Goal: Transaction & Acquisition: Obtain resource

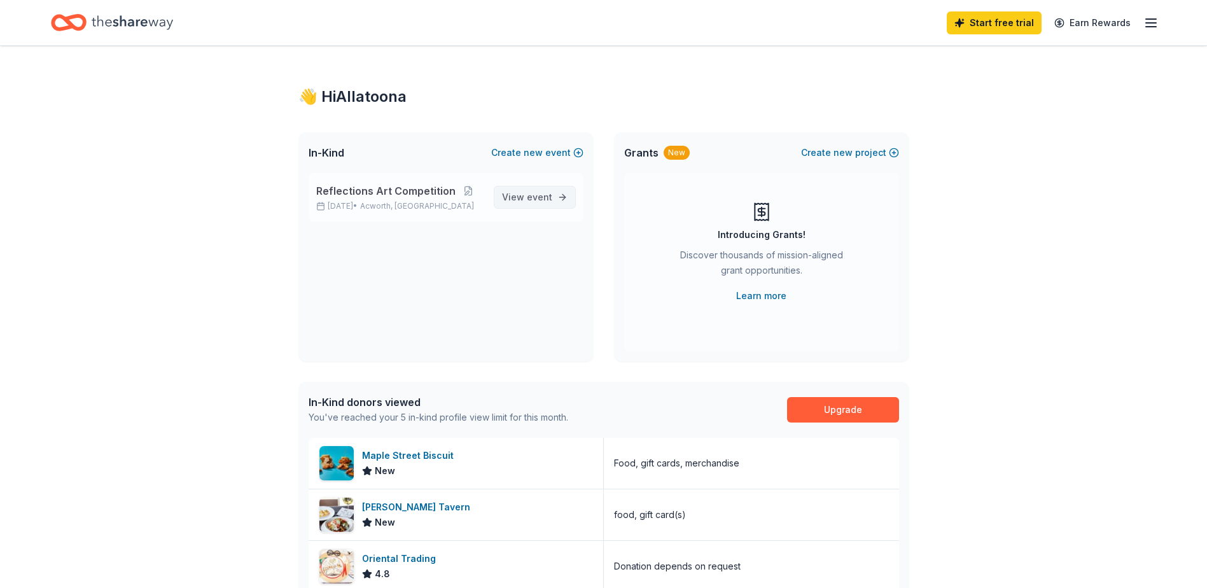
click at [524, 199] on span "View event" at bounding box center [527, 197] width 50 height 15
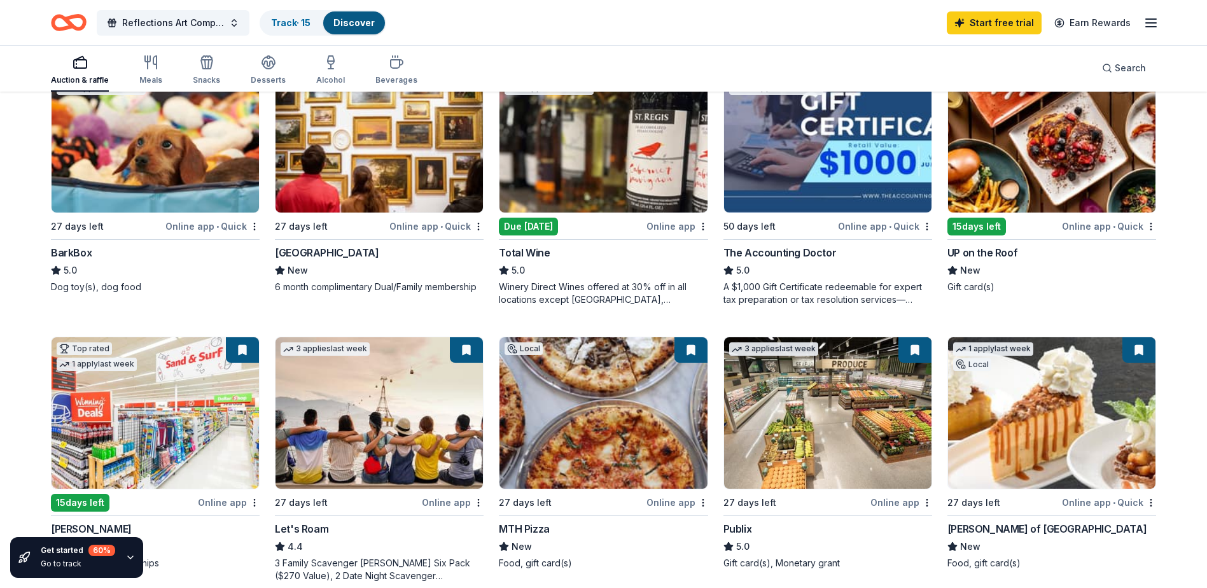
scroll to position [446, 0]
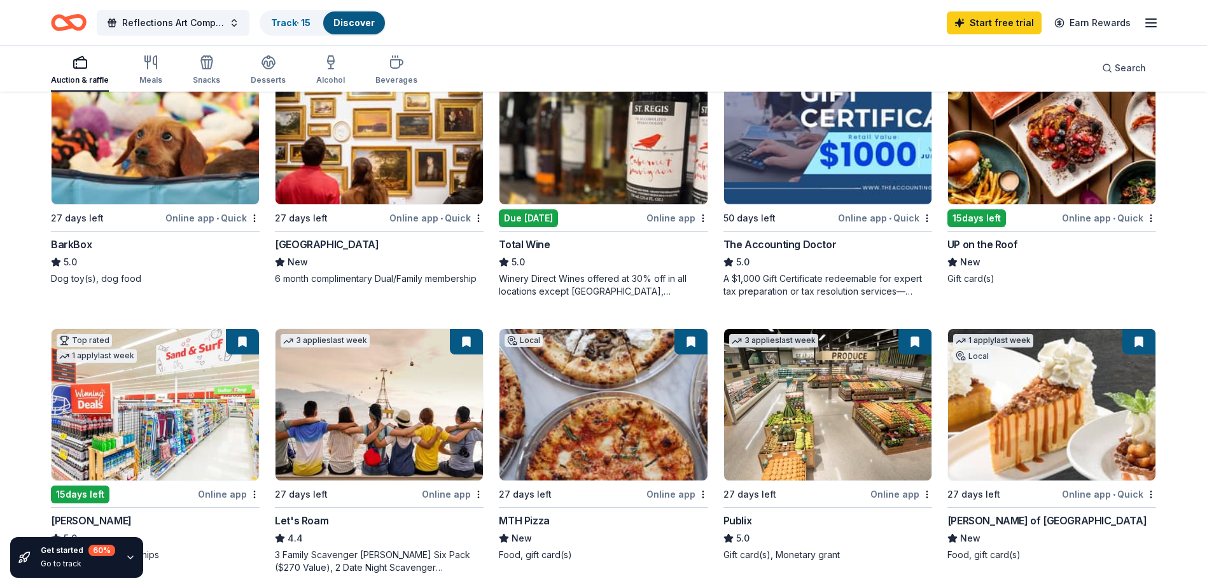
click at [589, 179] on img at bounding box center [603, 128] width 207 height 151
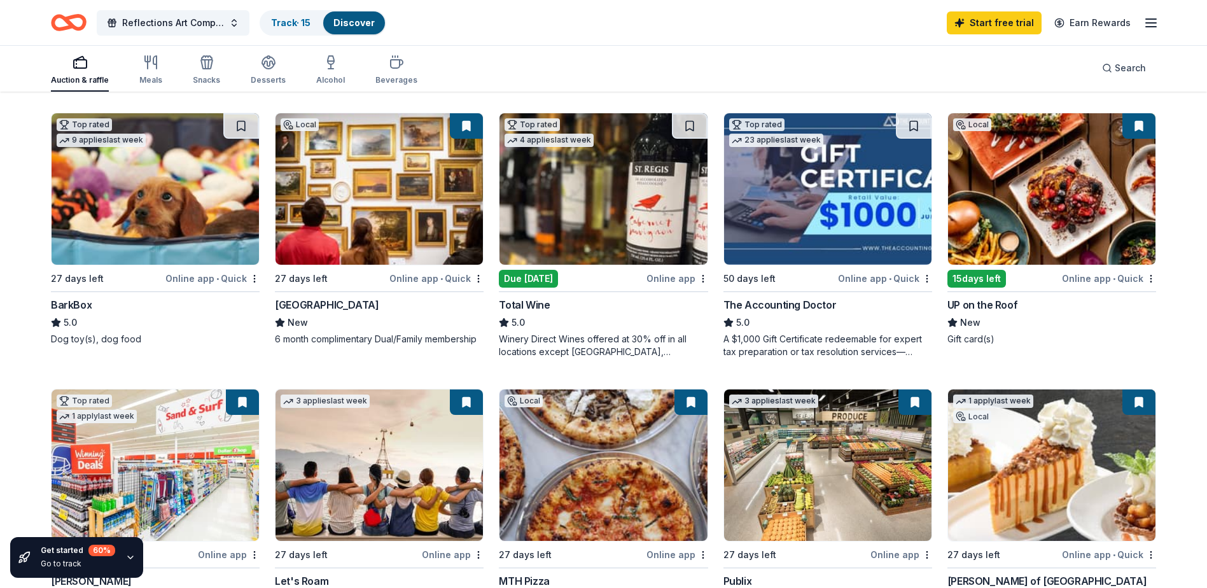
scroll to position [318, 0]
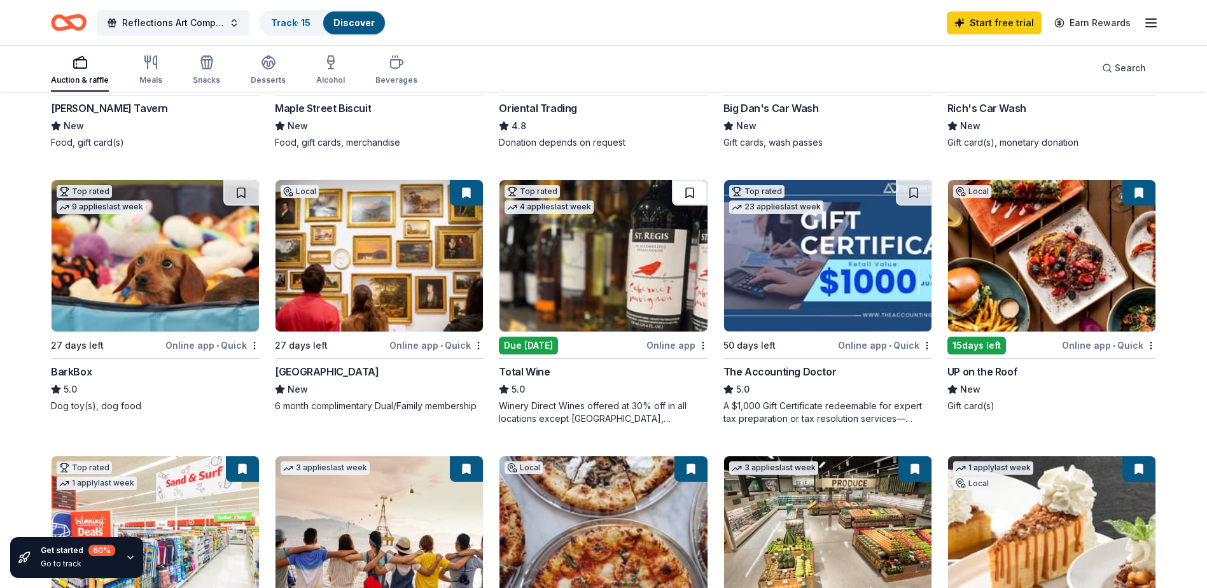
click at [685, 188] on button at bounding box center [690, 192] width 36 height 25
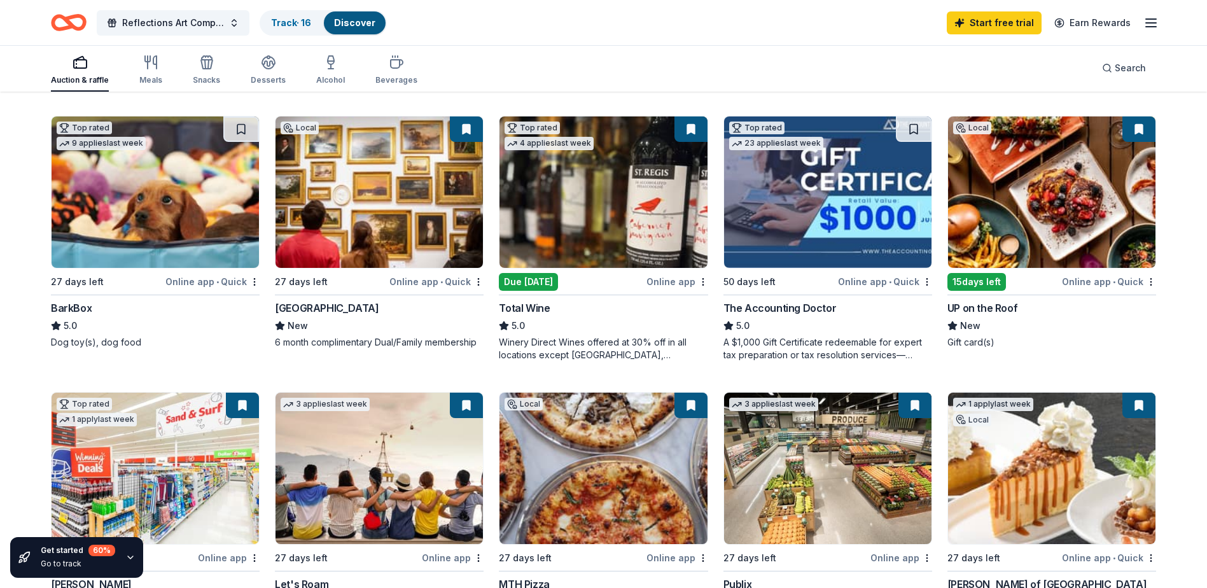
scroll to position [446, 0]
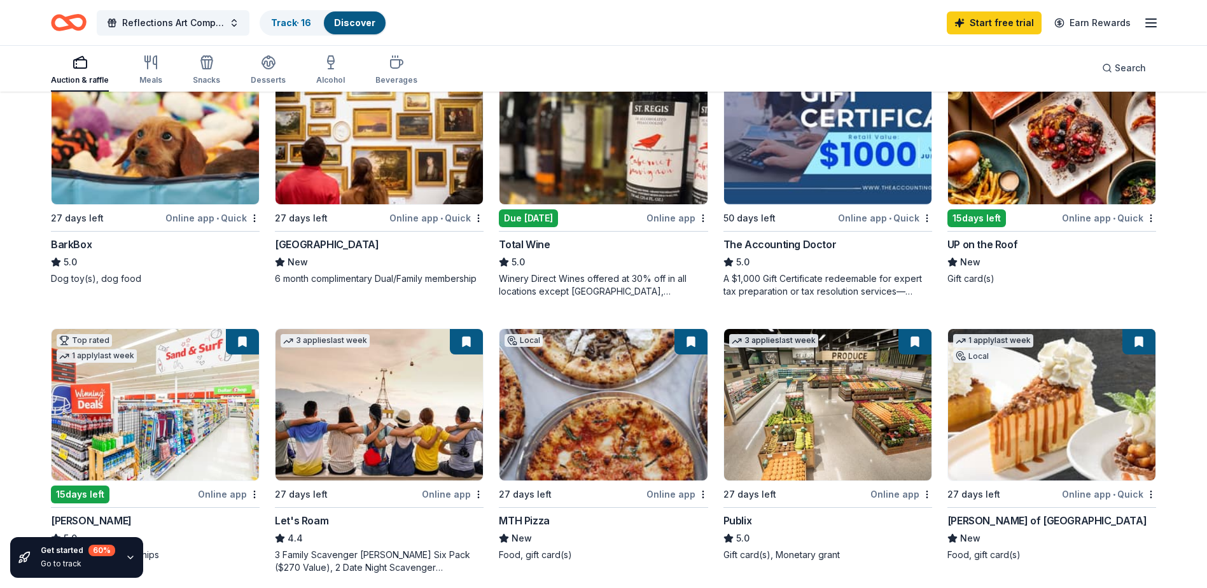
click at [808, 430] on img at bounding box center [827, 404] width 207 height 151
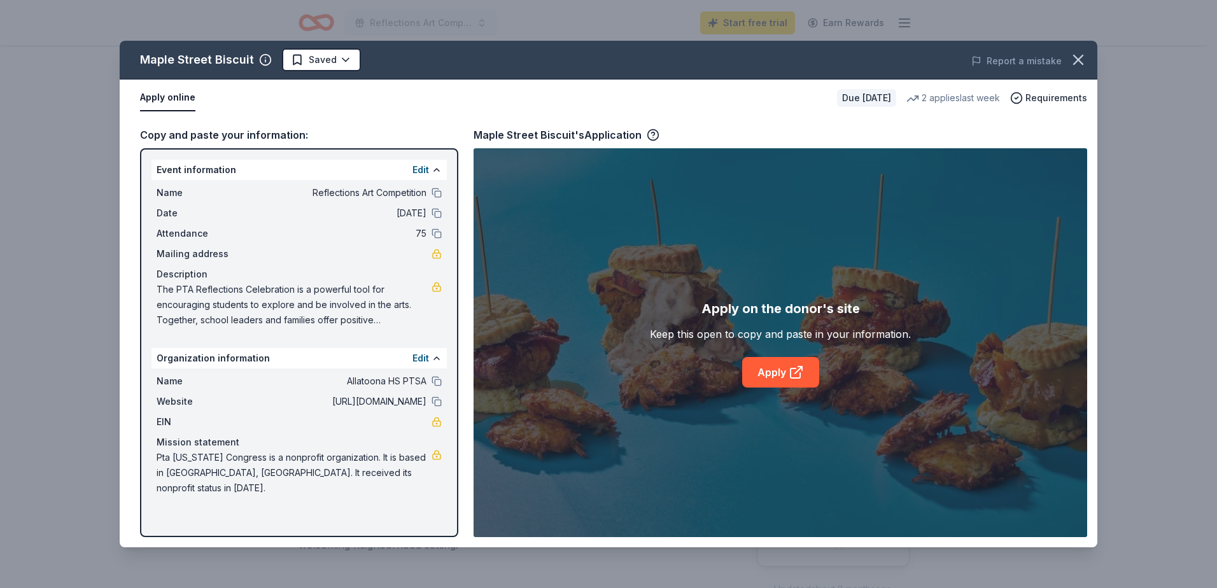
scroll to position [64, 0]
click at [782, 379] on link "Apply" at bounding box center [780, 372] width 77 height 31
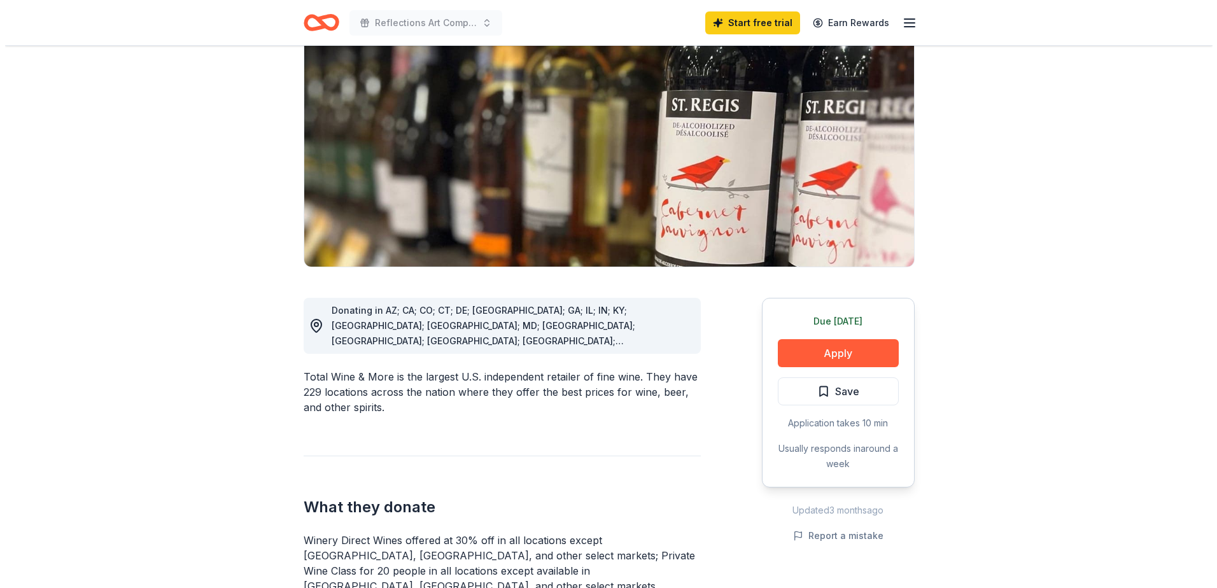
scroll to position [127, 0]
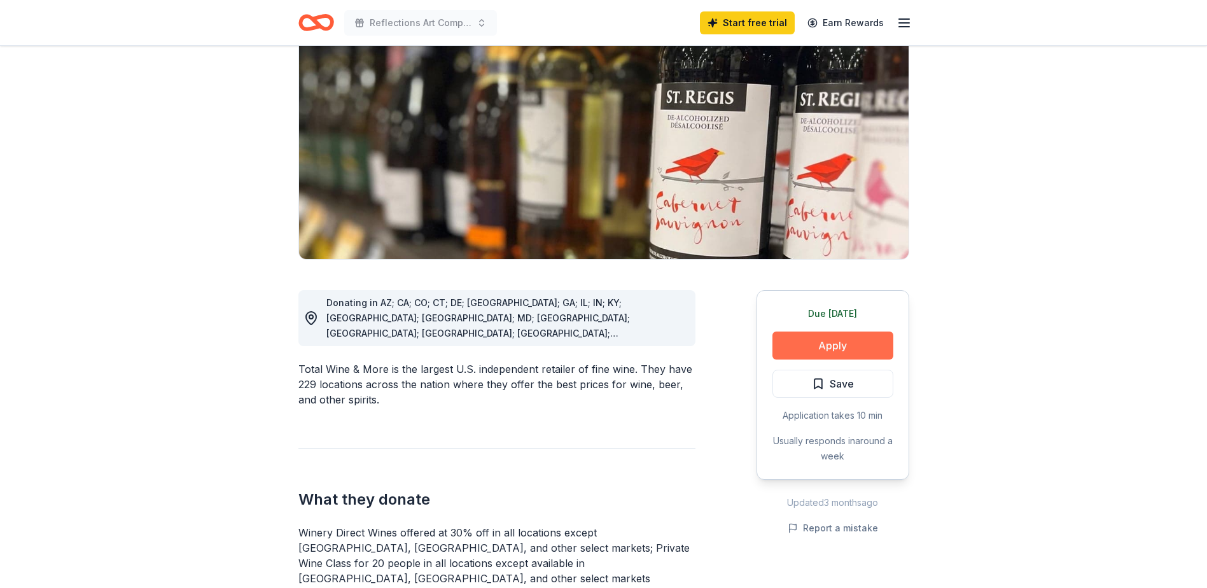
click at [855, 341] on button "Apply" at bounding box center [833, 346] width 121 height 28
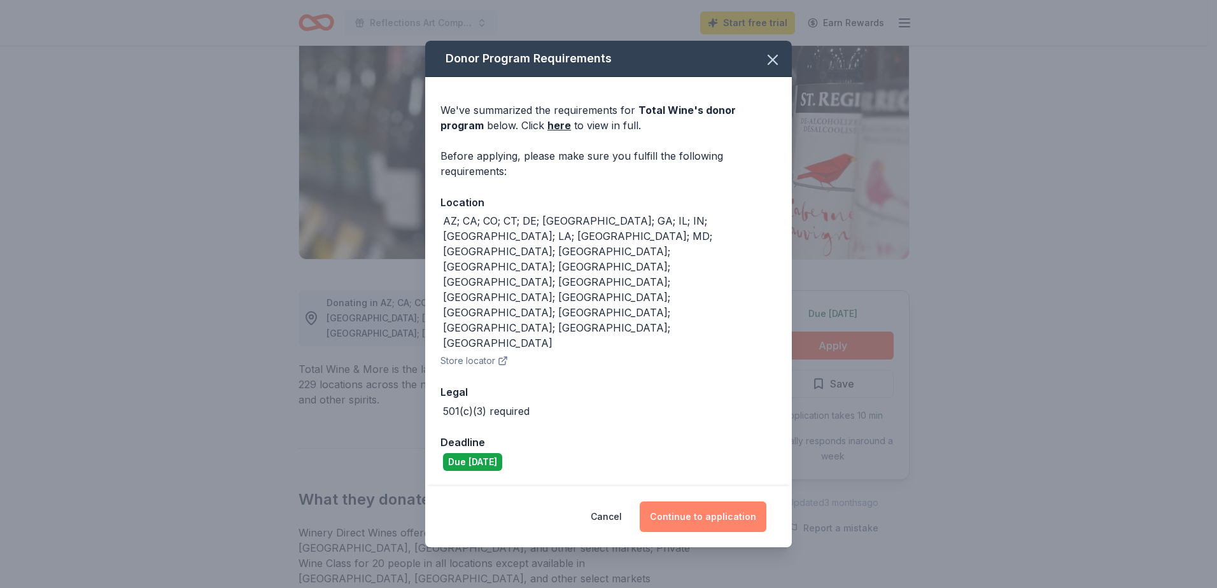
click at [698, 502] on button "Continue to application" at bounding box center [703, 517] width 127 height 31
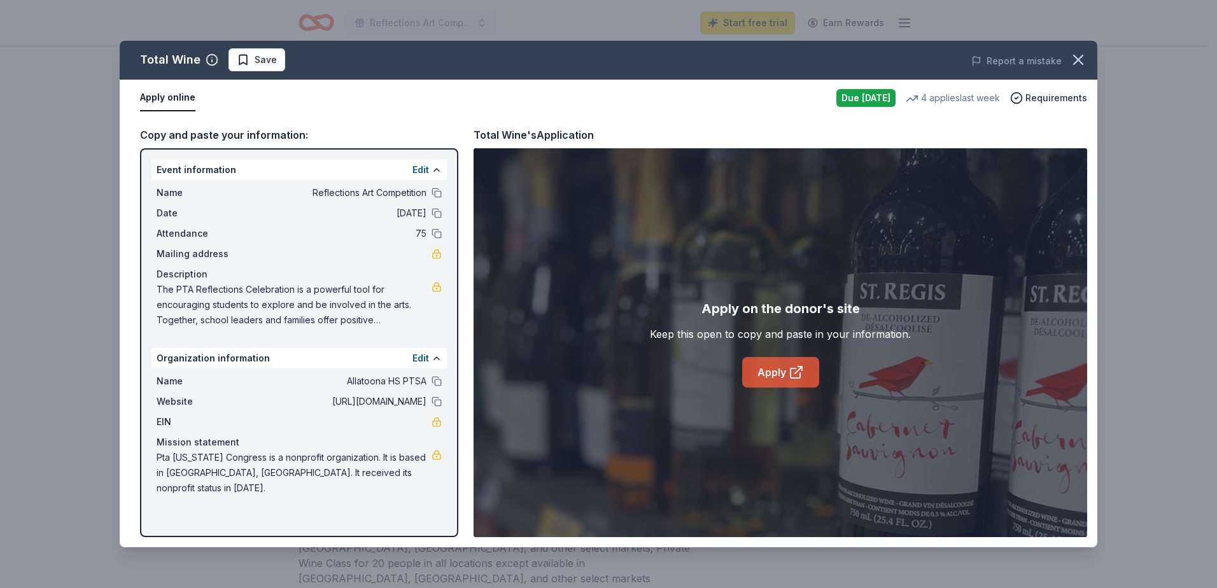
click at [772, 377] on link "Apply" at bounding box center [780, 372] width 77 height 31
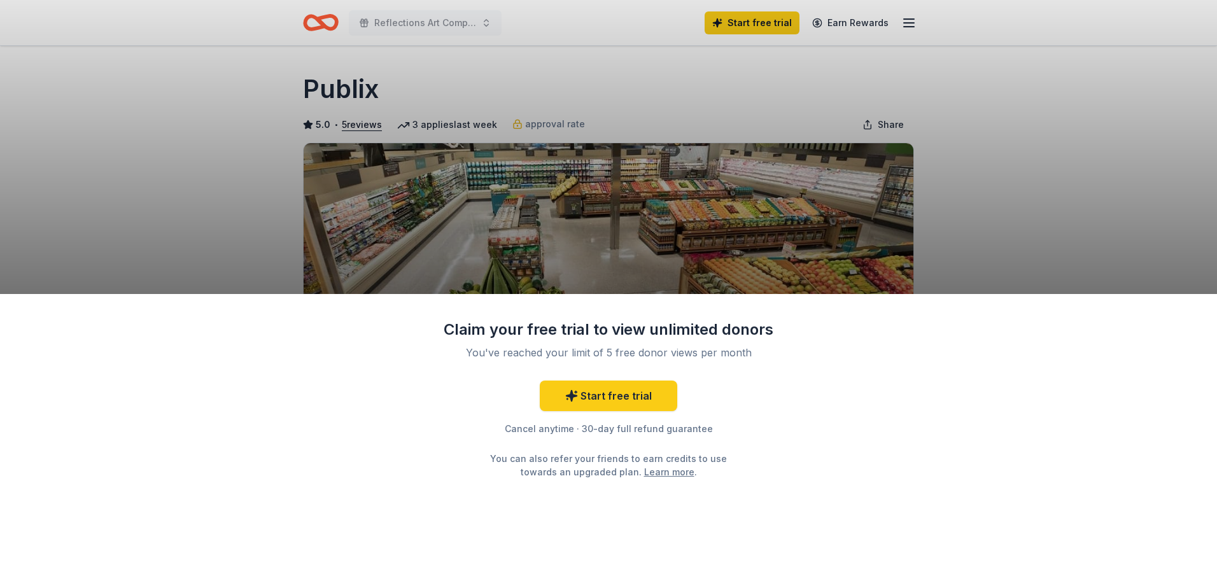
click at [1021, 239] on div "Claim your free trial to view unlimited donors You've reached your limit of 5 f…" at bounding box center [608, 294] width 1217 height 588
click at [1034, 178] on div "Claim your free trial to view unlimited donors You've reached your limit of 5 f…" at bounding box center [608, 294] width 1217 height 588
click at [127, 101] on div "Claim your free trial to view unlimited donors You've reached your limit of 5 f…" at bounding box center [608, 294] width 1217 height 588
click at [95, 167] on div "Claim your free trial to view unlimited donors You've reached your limit of 5 f…" at bounding box center [608, 294] width 1217 height 588
